Goal: Information Seeking & Learning: Check status

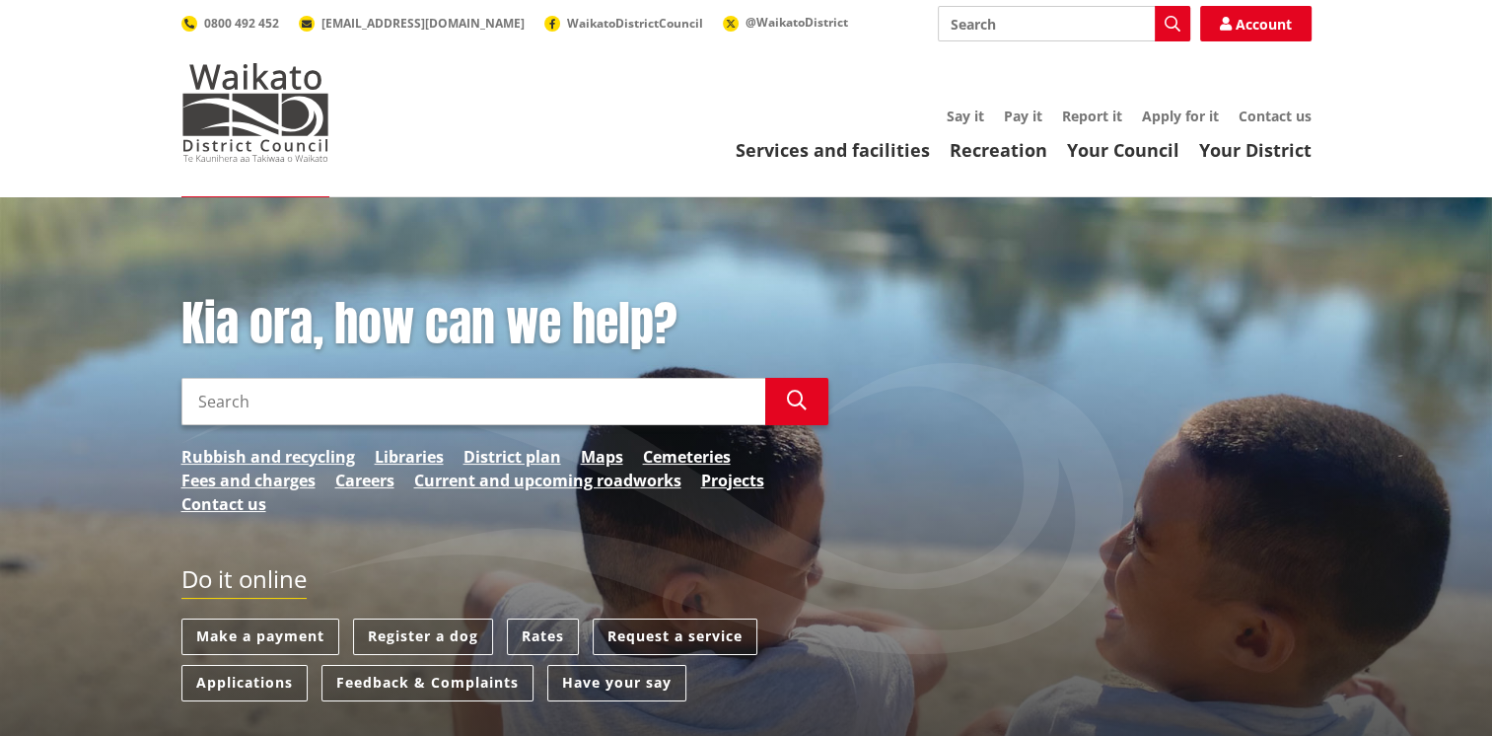
click at [345, 409] on input "Search" at bounding box center [473, 401] width 584 height 47
click at [791, 396] on icon "button" at bounding box center [797, 401] width 20 height 20
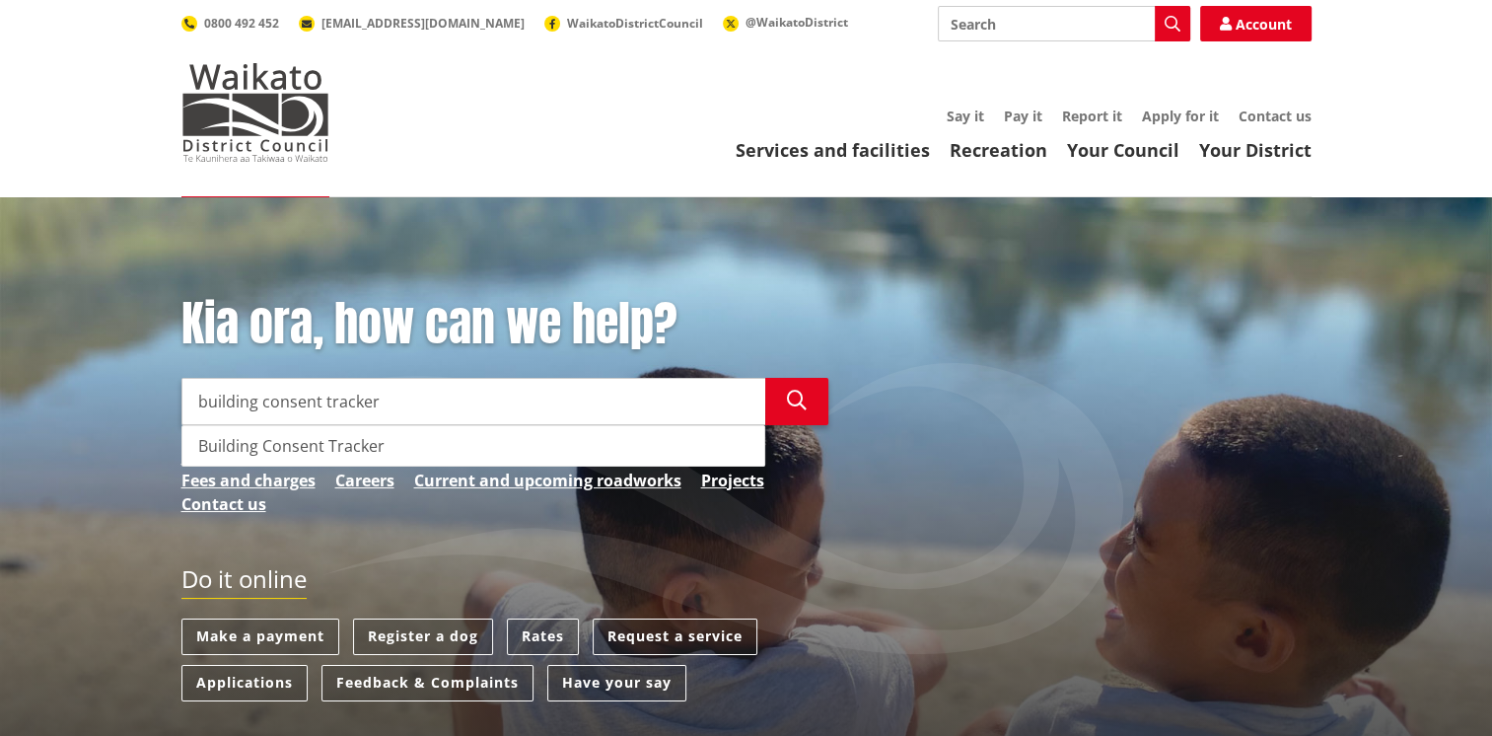
type input "Building Consent Tracker"
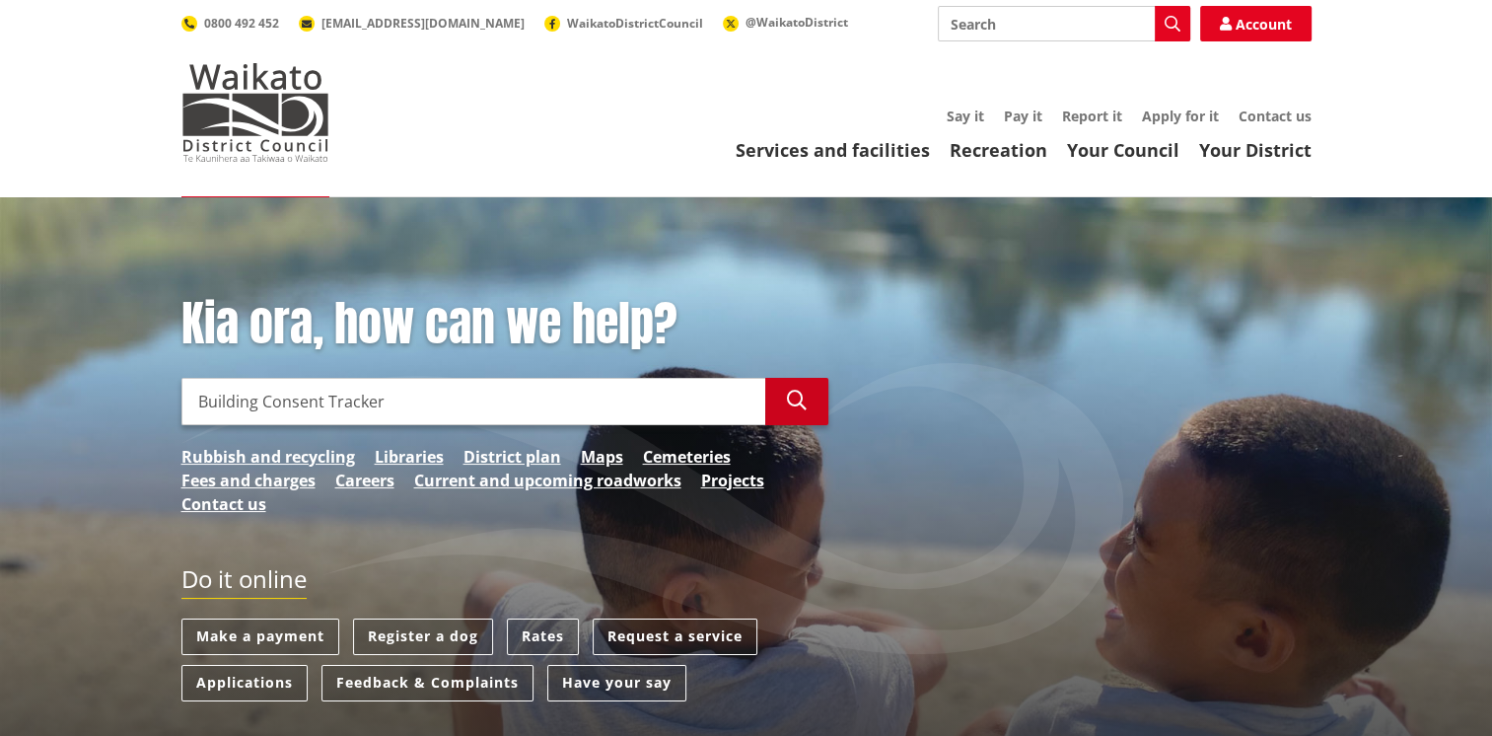
click at [789, 400] on icon "button" at bounding box center [797, 401] width 20 height 20
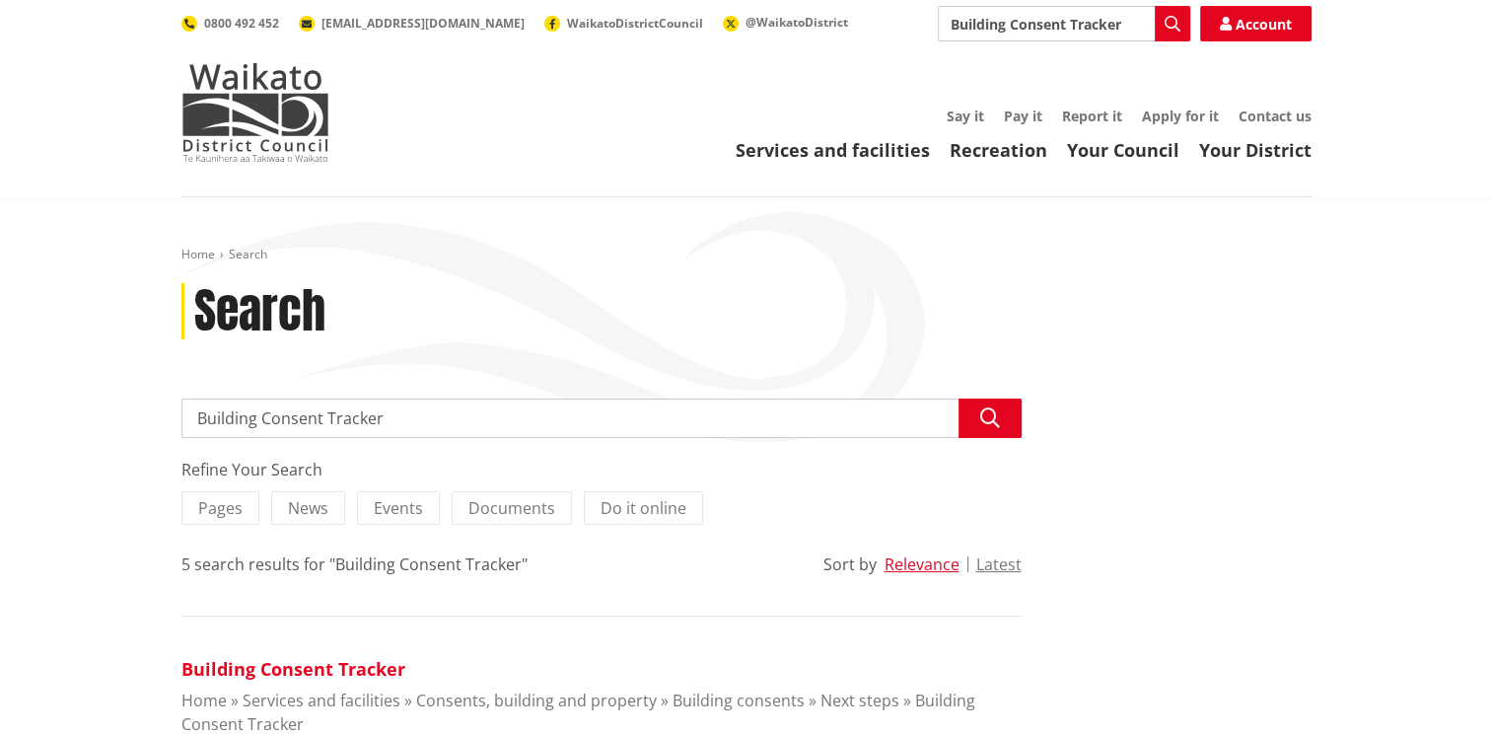
click at [335, 668] on link "Building Consent Tracker" at bounding box center [293, 669] width 224 height 24
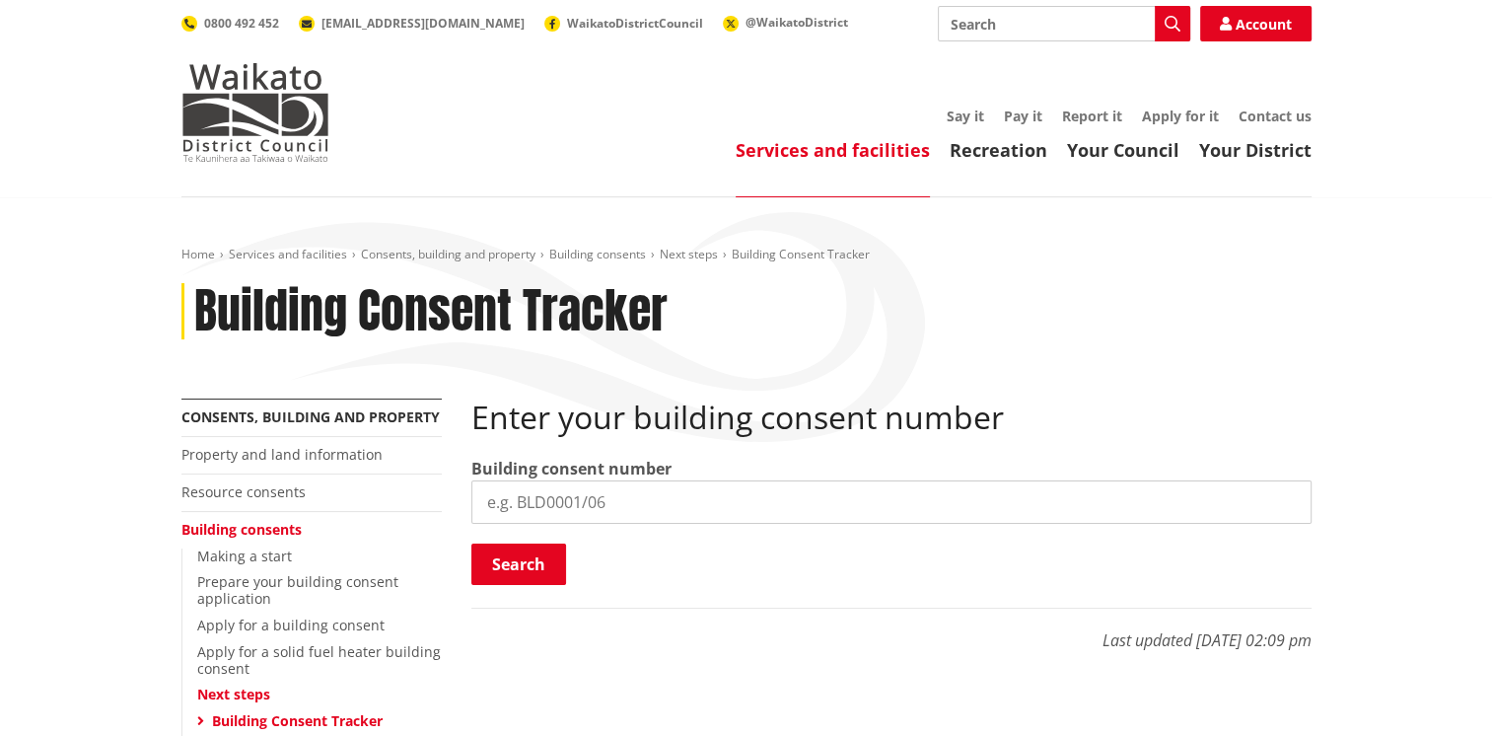
click at [706, 510] on input "search" at bounding box center [891, 501] width 840 height 43
type input "BLD0313/26"
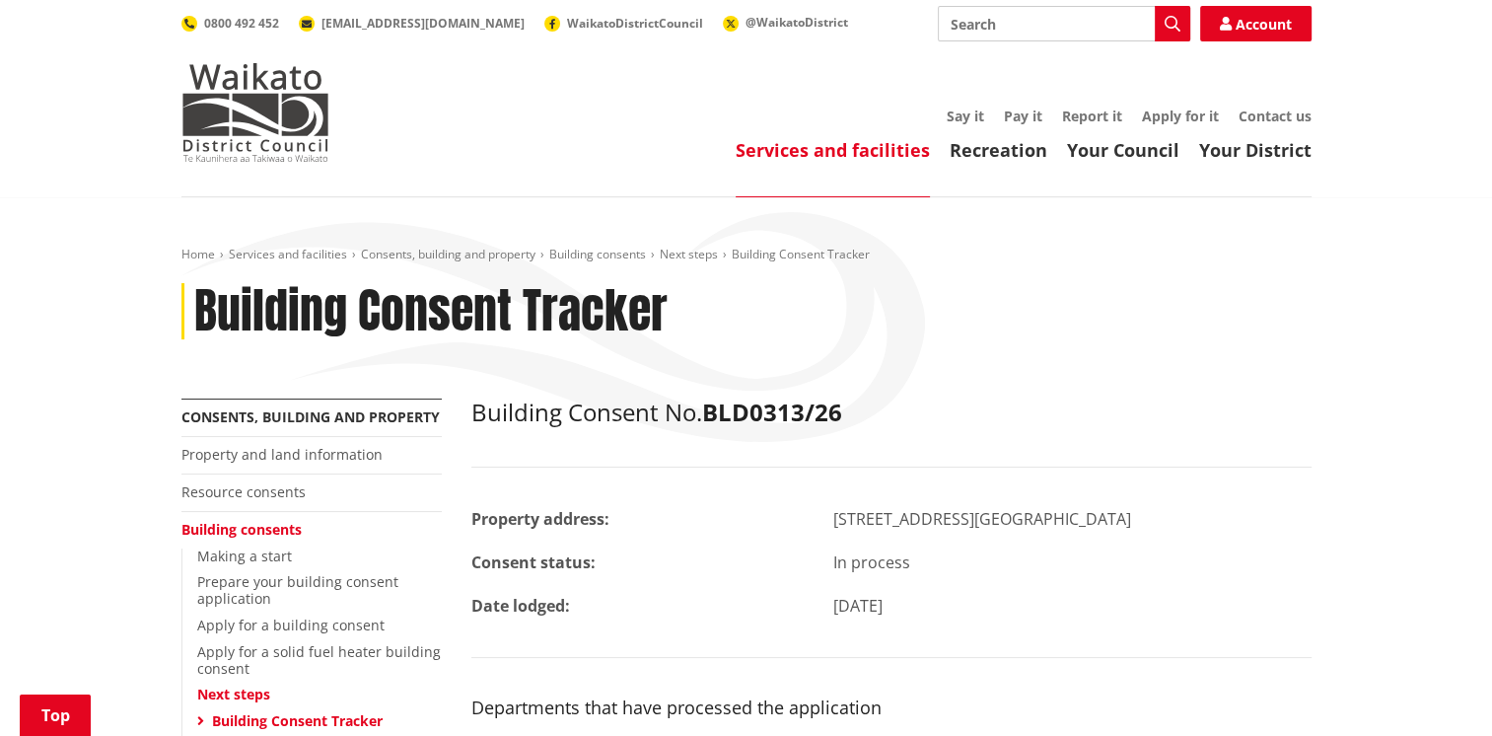
scroll to position [394, 0]
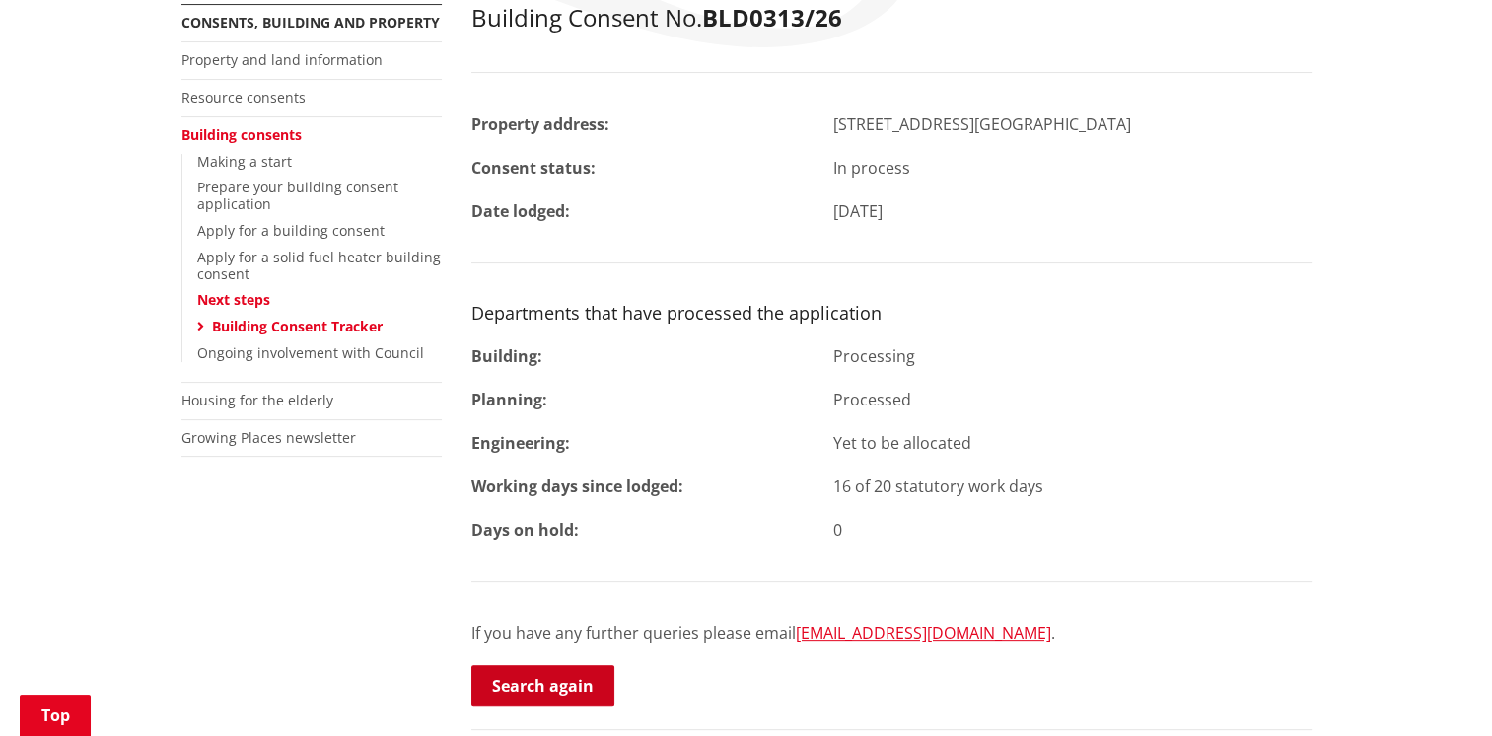
click at [548, 677] on link "Search again" at bounding box center [542, 685] width 143 height 41
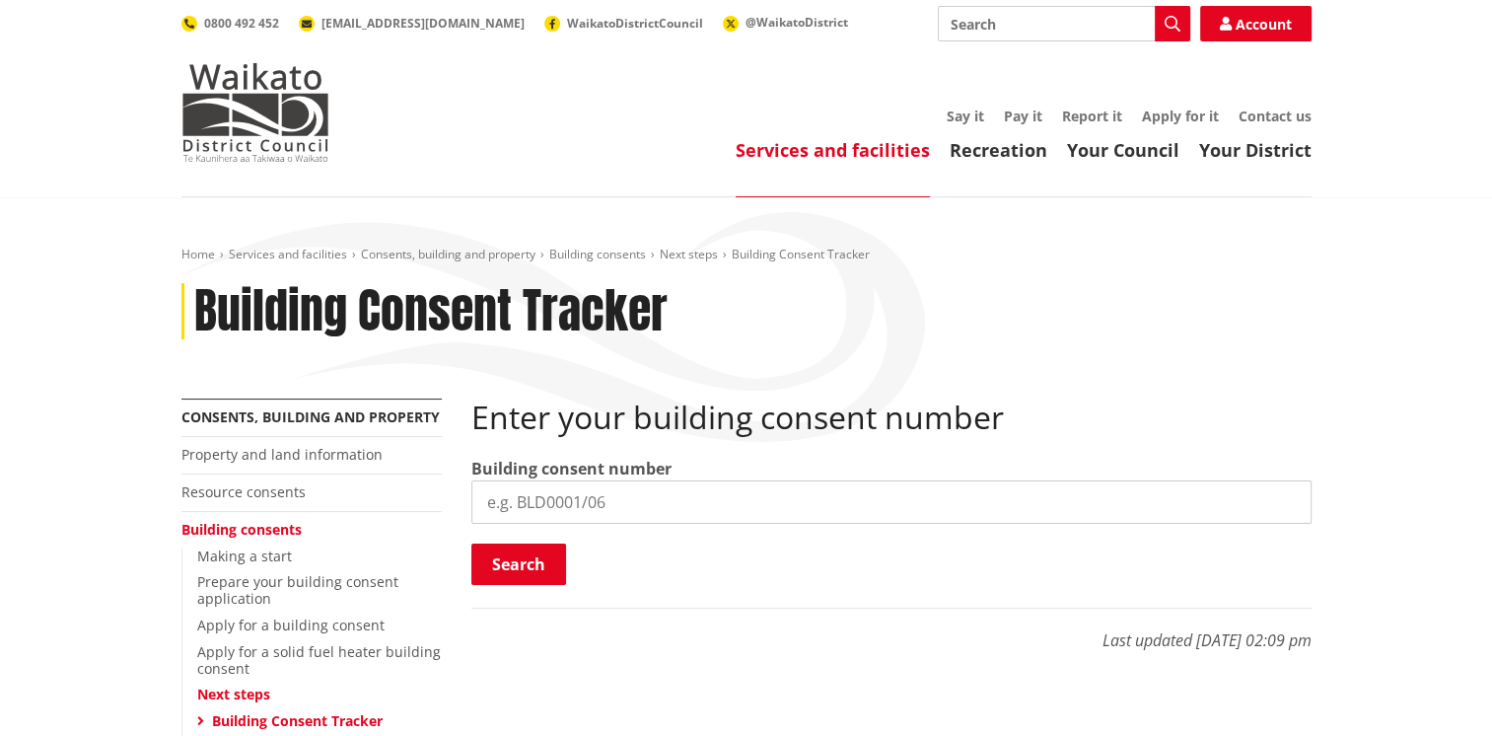
click at [570, 511] on input "search" at bounding box center [891, 501] width 840 height 43
type input "BLD0343/26"
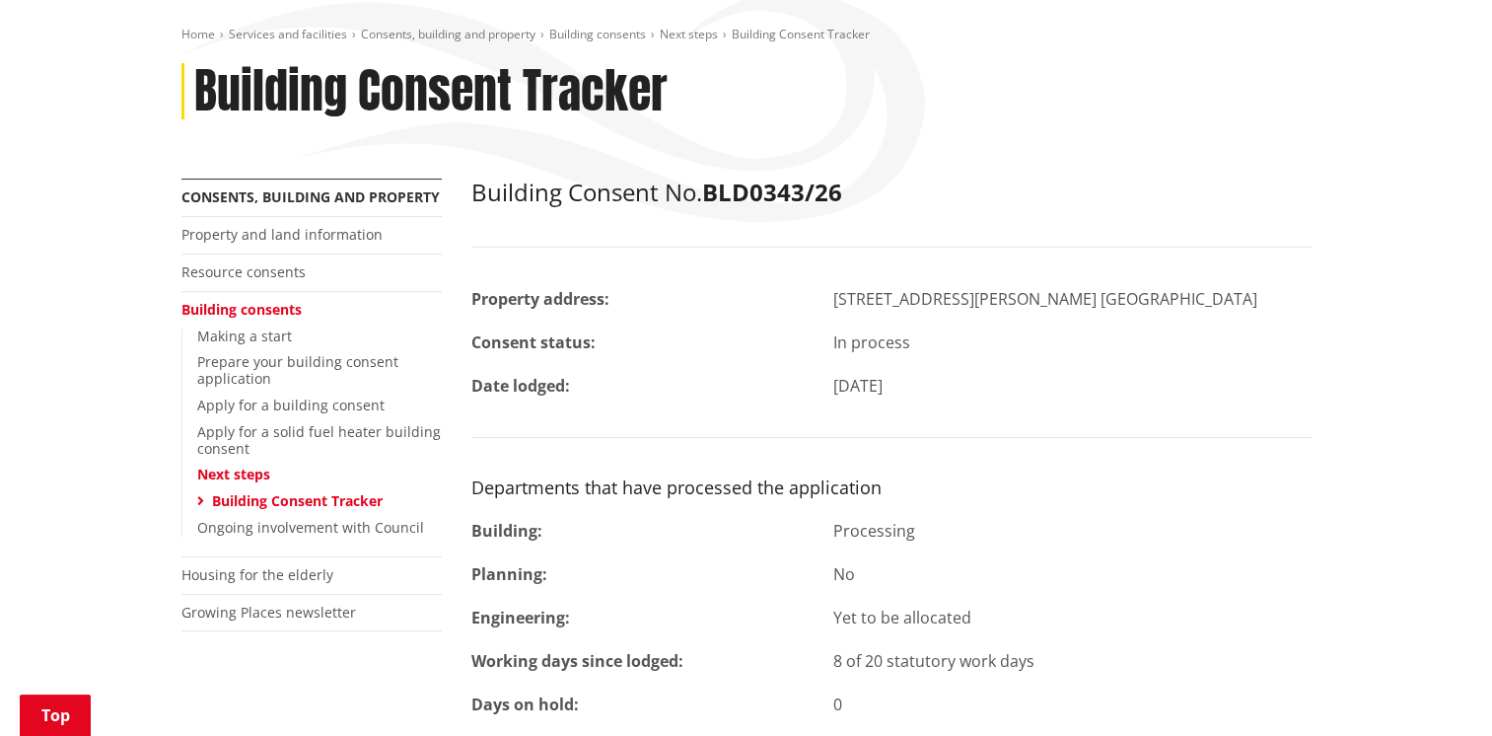
scroll to position [222, 0]
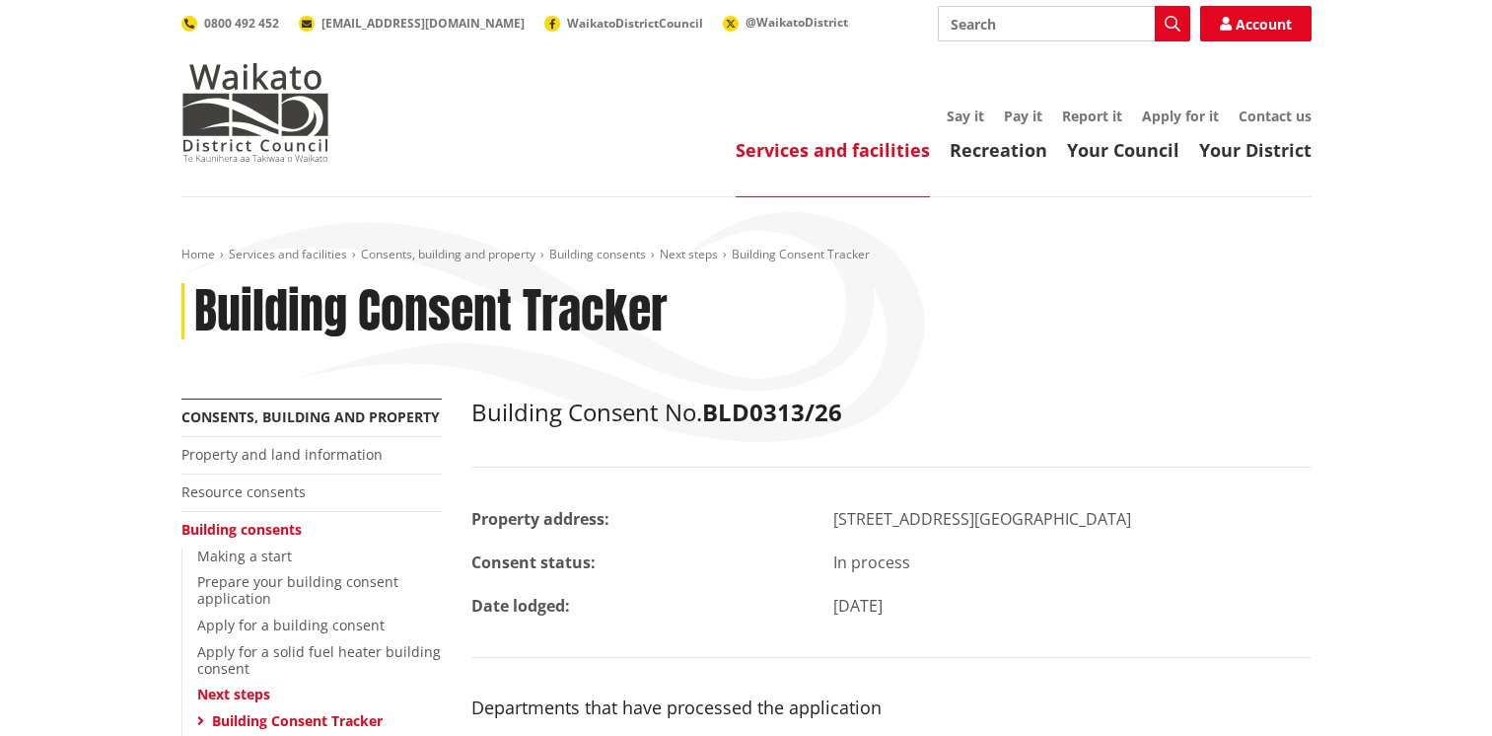
scroll to position [394, 0]
